Goal: Register for event/course

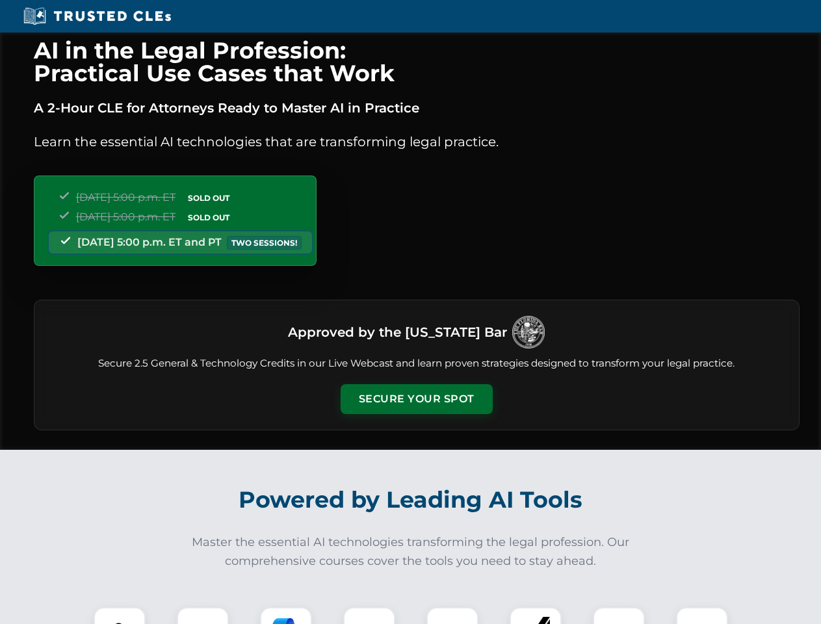
click at [416, 399] on button "Secure Your Spot" at bounding box center [417, 399] width 152 height 30
click at [120, 616] on img at bounding box center [120, 633] width 38 height 38
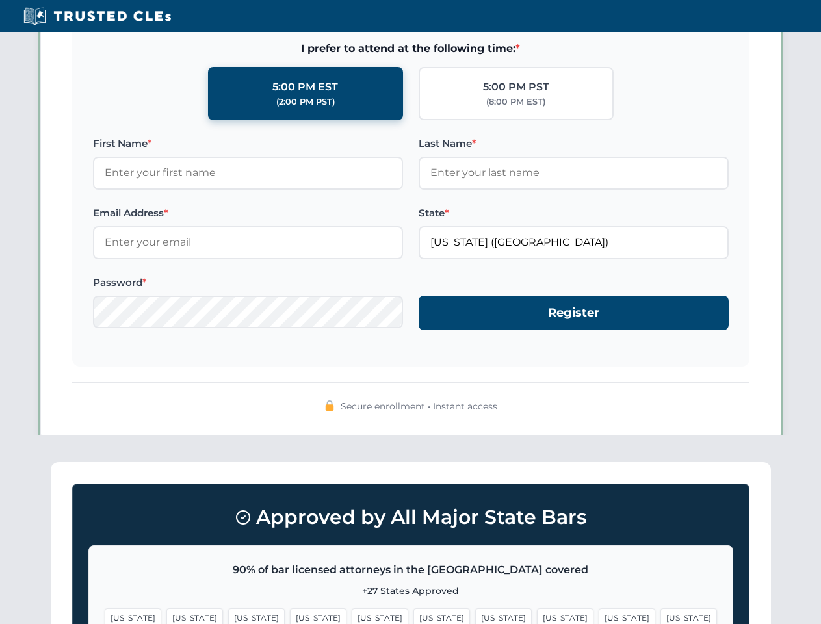
click at [475, 616] on span "[US_STATE]" at bounding box center [503, 618] width 57 height 19
click at [599, 616] on span "[US_STATE]" at bounding box center [627, 618] width 57 height 19
